Goal: Information Seeking & Learning: Understand process/instructions

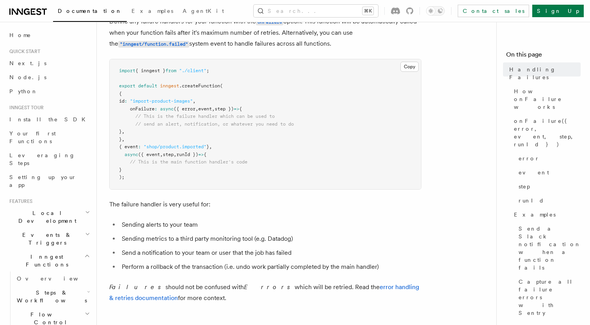
scroll to position [57, 0]
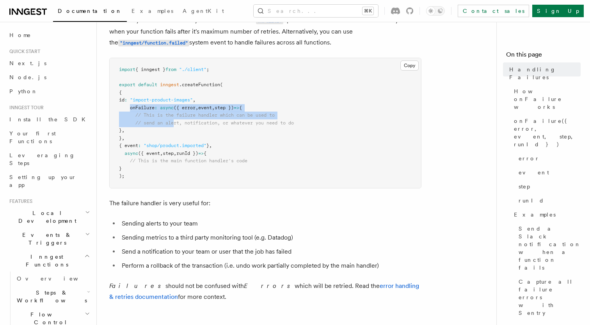
drag, startPoint x: 130, startPoint y: 108, endPoint x: 180, endPoint y: 130, distance: 54.9
click at [178, 127] on pre "import { inngest } from "./client" ; export default inngest .createFunction ( {…" at bounding box center [265, 123] width 311 height 130
click at [180, 130] on pre "import { inngest } from "./client" ; export default inngest .createFunction ( {…" at bounding box center [265, 123] width 311 height 130
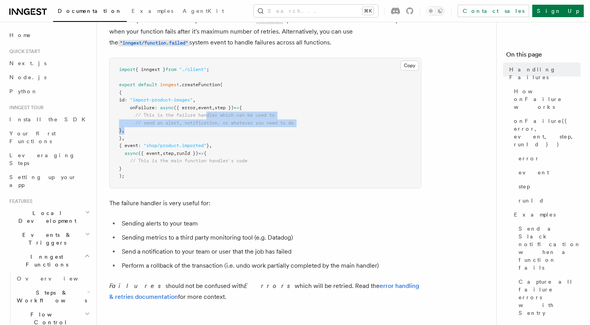
drag, startPoint x: 210, startPoint y: 119, endPoint x: 219, endPoint y: 131, distance: 15.2
click at [219, 131] on pre "import { inngest } from "./client" ; export default inngest .createFunction ( {…" at bounding box center [265, 123] width 311 height 130
drag, startPoint x: 131, startPoint y: 109, endPoint x: 138, endPoint y: 131, distance: 23.0
click at [138, 131] on pre "import { inngest } from "./client" ; export default inngest .createFunction ( {…" at bounding box center [265, 123] width 311 height 130
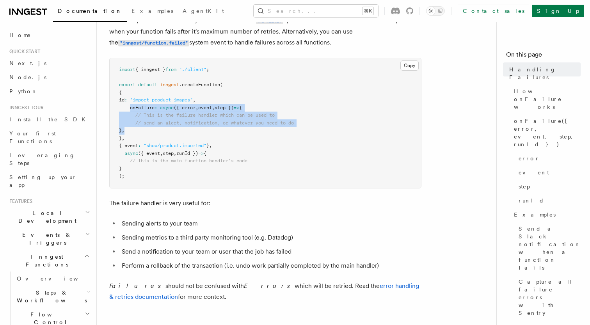
click at [138, 131] on pre "import { inngest } from "./client" ; export default inngest .createFunction ( {…" at bounding box center [265, 123] width 311 height 130
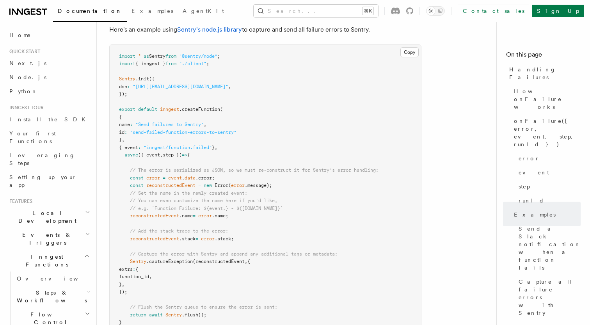
scroll to position [1325, 0]
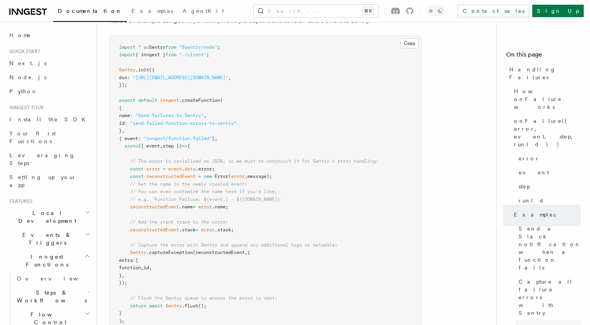
click at [546, 323] on span "Additional examples" at bounding box center [550, 331] width 62 height 16
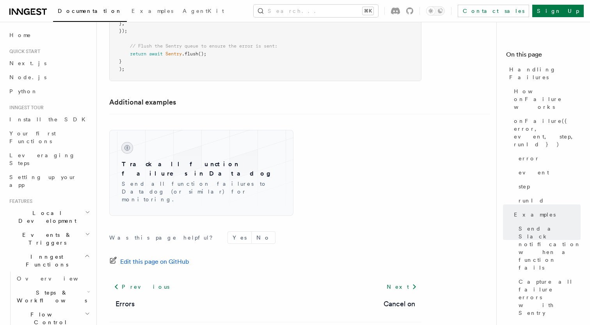
scroll to position [1580, 0]
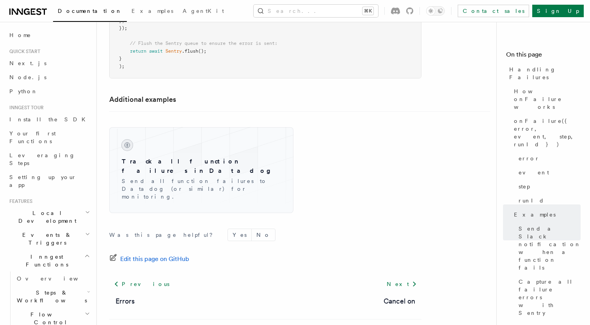
click at [313, 213] on div "Was this page helpful? Yes No Edit this page on GitHub Previous Errors Next Can…" at bounding box center [265, 286] width 312 height 146
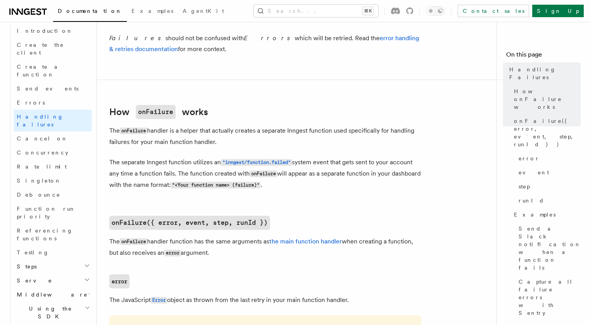
scroll to position [546, 0]
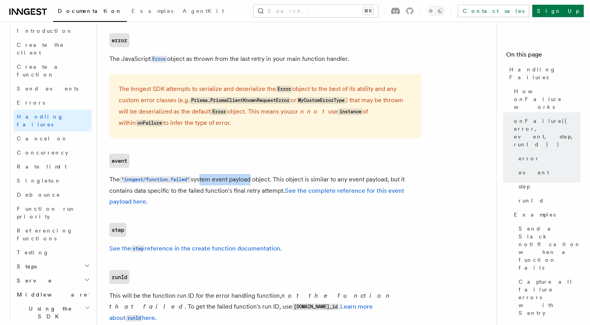
drag, startPoint x: 200, startPoint y: 181, endPoint x: 252, endPoint y: 183, distance: 52.0
click at [251, 183] on p "The "inngest/function.failed" system event payload object. This object is simil…" at bounding box center [265, 190] width 312 height 33
click at [252, 183] on p "The "inngest/function.failed" system event payload object. This object is simil…" at bounding box center [265, 190] width 312 height 33
click at [277, 180] on p "The "inngest/function.failed" system event payload object. This object is simil…" at bounding box center [265, 190] width 312 height 33
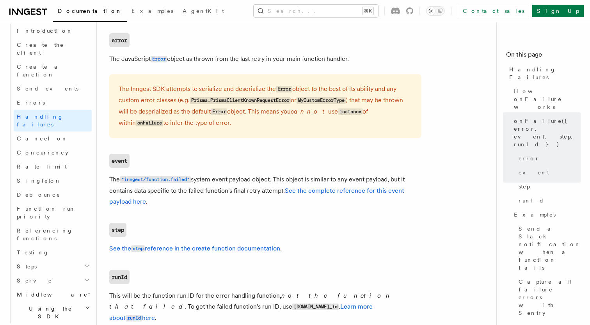
click at [313, 197] on p "The "inngest/function.failed" system event payload object. This object is simil…" at bounding box center [265, 190] width 312 height 33
click at [308, 195] on link "See the complete reference for this event payload here" at bounding box center [256, 196] width 295 height 18
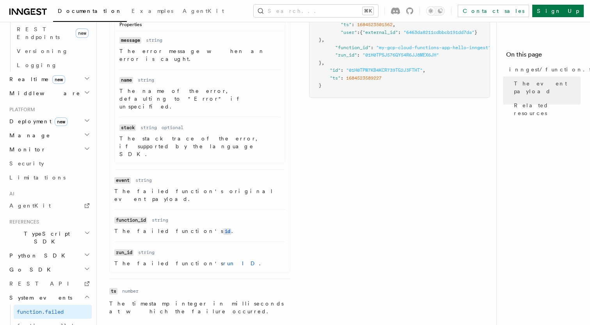
scroll to position [290, 0]
drag, startPoint x: 126, startPoint y: 148, endPoint x: 213, endPoint y: 151, distance: 87.1
click at [212, 187] on p "The failed function's original event payload." at bounding box center [199, 195] width 171 height 16
click at [213, 187] on p "The failed function's original event payload." at bounding box center [199, 195] width 171 height 16
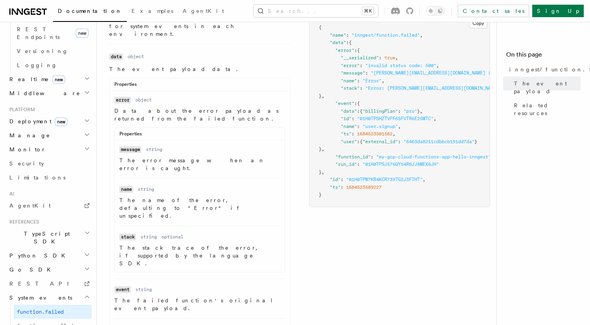
scroll to position [180, 0]
drag, startPoint x: 119, startPoint y: 69, endPoint x: 143, endPoint y: 71, distance: 23.9
click at [138, 71] on p "The event payload data." at bounding box center [199, 70] width 181 height 8
click at [148, 71] on p "The event payload data." at bounding box center [199, 70] width 181 height 8
